Goal: Download file/media

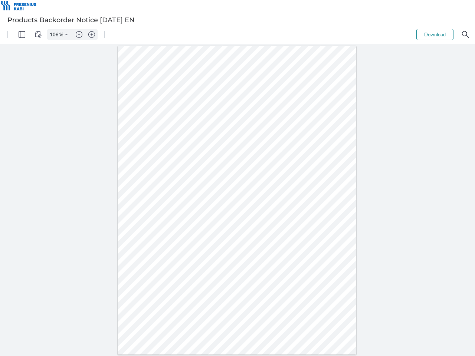
click at [22, 35] on img "Panel" at bounding box center [22, 34] width 7 height 7
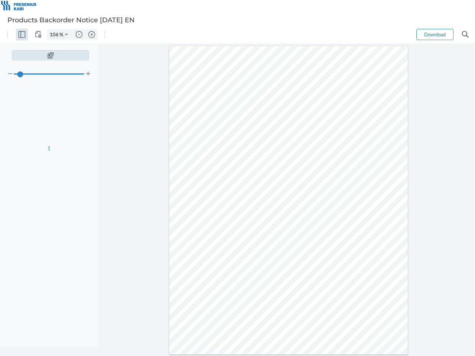
click at [38, 35] on img "View Controls" at bounding box center [38, 34] width 7 height 7
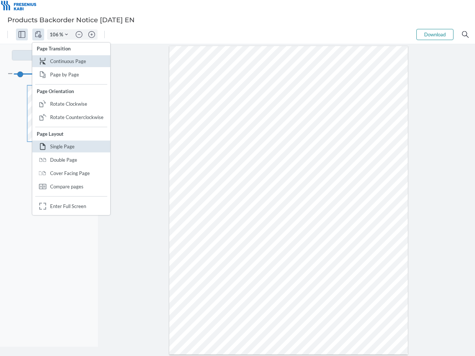
click at [55, 35] on input "106" at bounding box center [54, 34] width 12 height 7
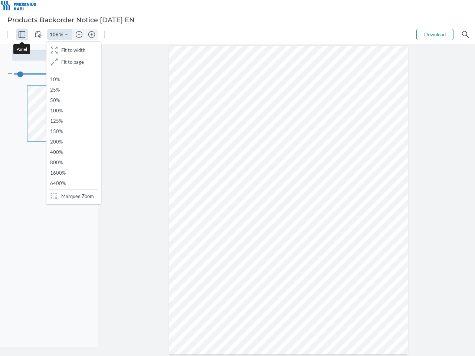
click at [66, 35] on img "Zoom Controls" at bounding box center [66, 34] width 3 height 3
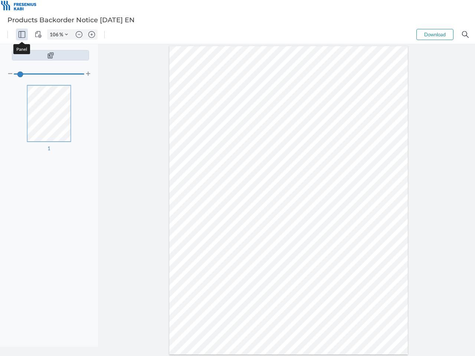
click at [79, 35] on img "Zoom out" at bounding box center [79, 34] width 7 height 7
click at [92, 35] on img "Zoom in" at bounding box center [91, 34] width 7 height 7
type input "106"
click at [435, 35] on button "Download" at bounding box center [434, 34] width 37 height 11
click at [465, 35] on img "Search" at bounding box center [465, 34] width 7 height 7
